Goal: Find contact information: Find contact information

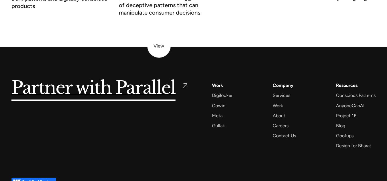
scroll to position [2218, 0]
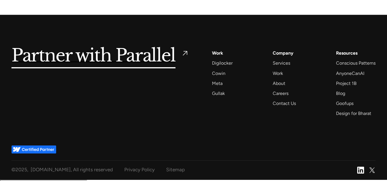
click at [325, 31] on div "Partner with Parallel Services AI Design Sprint Design Sprint UX Design ProdUX …" at bounding box center [193, 80] width 364 height 130
click at [273, 107] on div "Contact Us" at bounding box center [284, 104] width 23 height 8
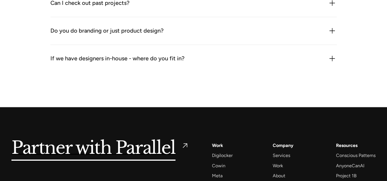
scroll to position [952, 0]
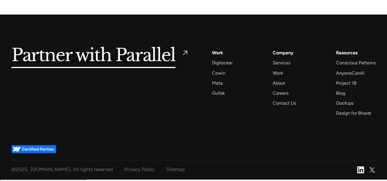
click at [124, 174] on div "Privacy Policy" at bounding box center [139, 169] width 30 height 9
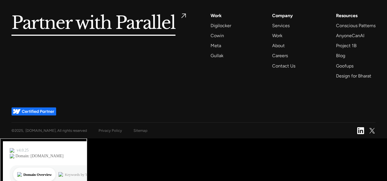
scroll to position [4672, 0]
drag, startPoint x: 44, startPoint y: 67, endPoint x: 98, endPoint y: 65, distance: 54.2
copy p "hello@parallelhq.com"
